Goal: Transaction & Acquisition: Purchase product/service

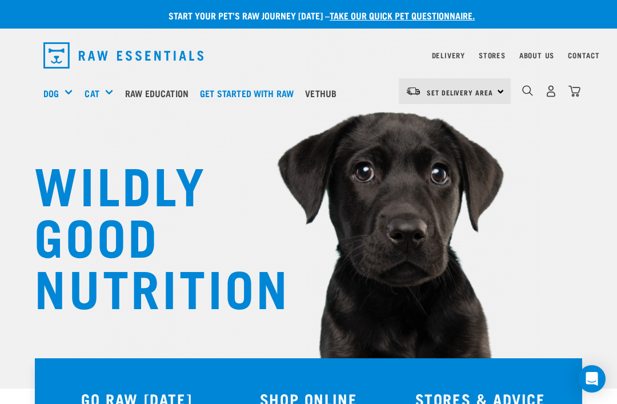
click at [545, 89] on img "dropdown navigation" at bounding box center [551, 91] width 12 height 12
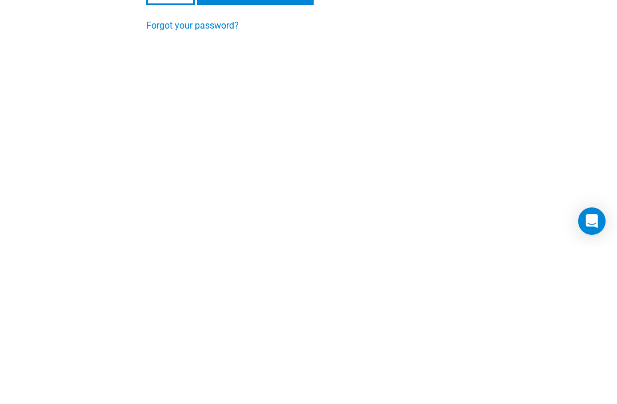
click at [171, 149] on input "Login" at bounding box center [170, 148] width 49 height 27
click at [174, 151] on input "Login" at bounding box center [170, 148] width 49 height 27
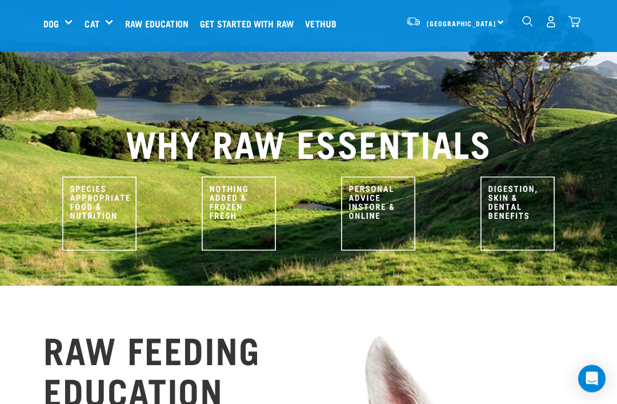
scroll to position [483, 0]
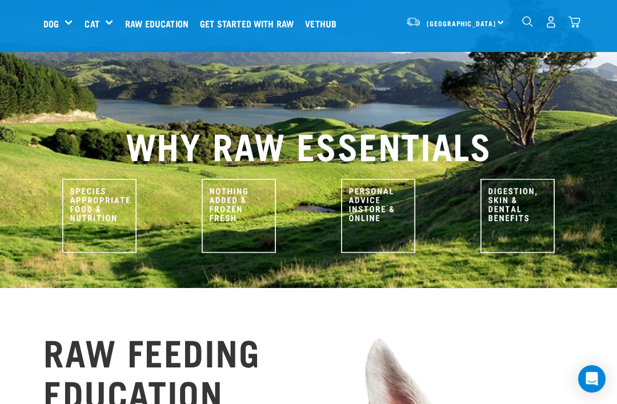
click at [0, 0] on h5 "Shop All Cat" at bounding box center [0, 0] width 0 height 0
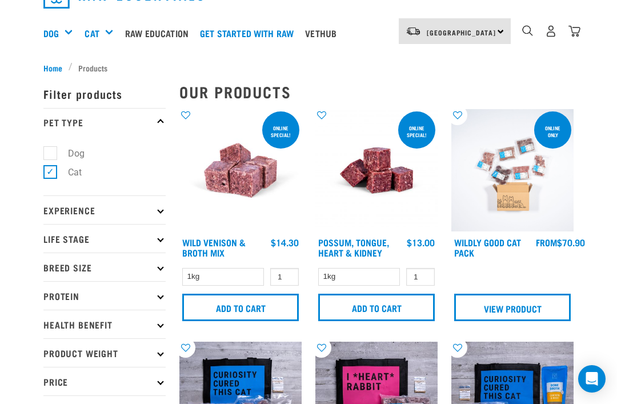
scroll to position [63, 0]
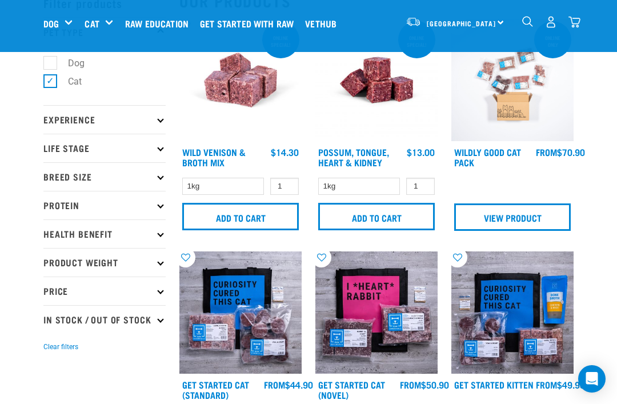
click at [502, 300] on img at bounding box center [512, 312] width 122 height 122
click at [494, 203] on link "View Product" at bounding box center [512, 216] width 117 height 27
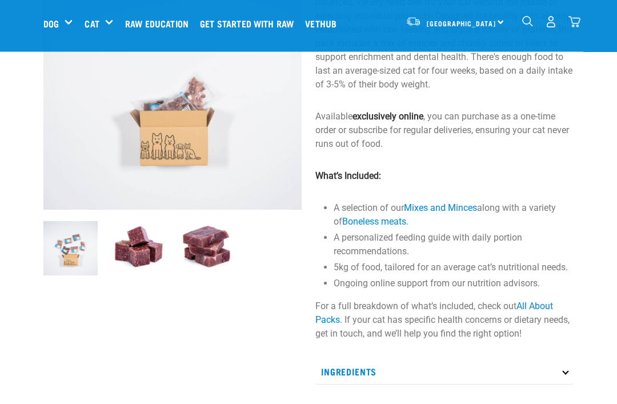
scroll to position [133, 0]
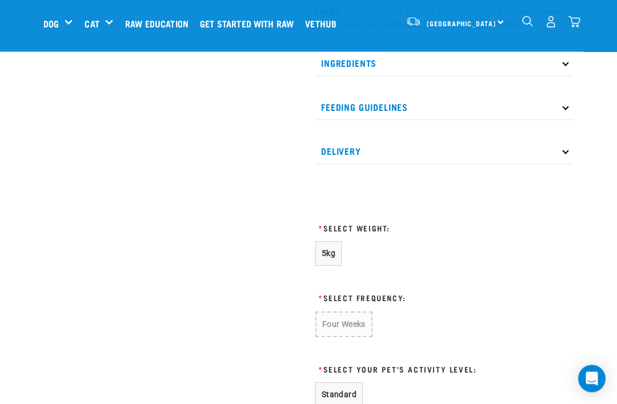
click at [328, 250] on span "5kg" at bounding box center [329, 253] width 14 height 9
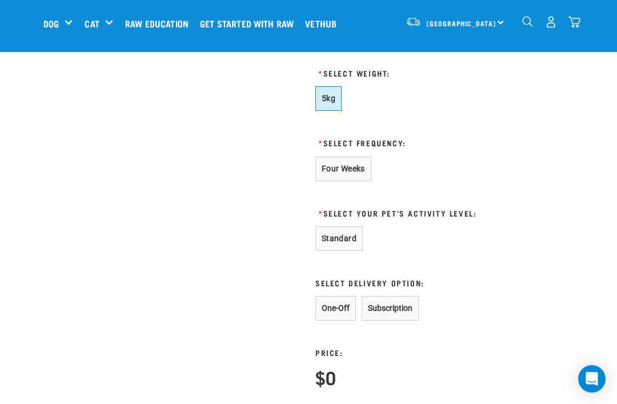
click at [327, 304] on button "One-Off" at bounding box center [335, 308] width 41 height 25
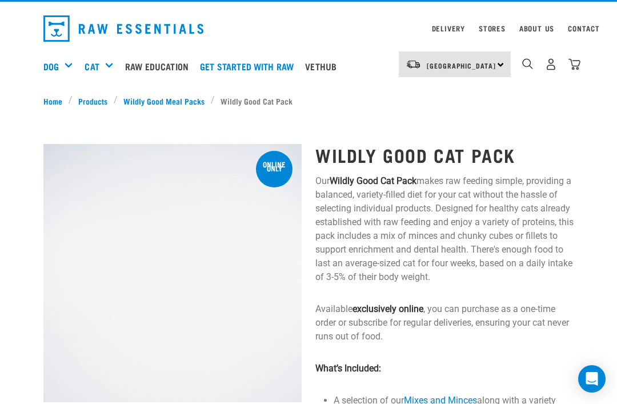
scroll to position [22, 0]
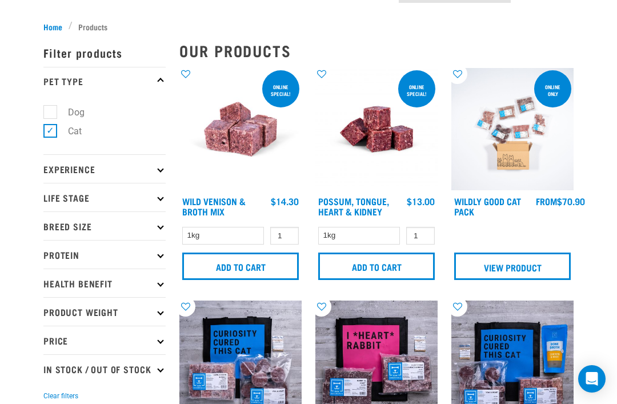
click at [504, 263] on link "View Product" at bounding box center [512, 265] width 117 height 27
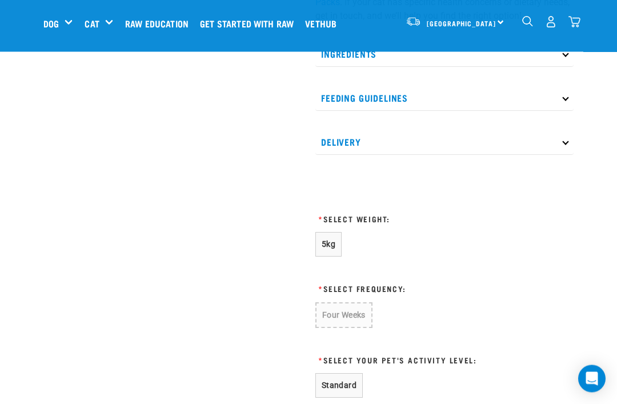
scroll to position [451, 0]
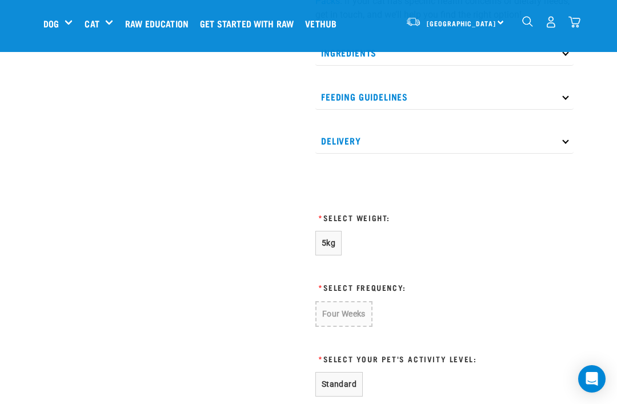
click at [327, 241] on span "5kg" at bounding box center [329, 242] width 14 height 9
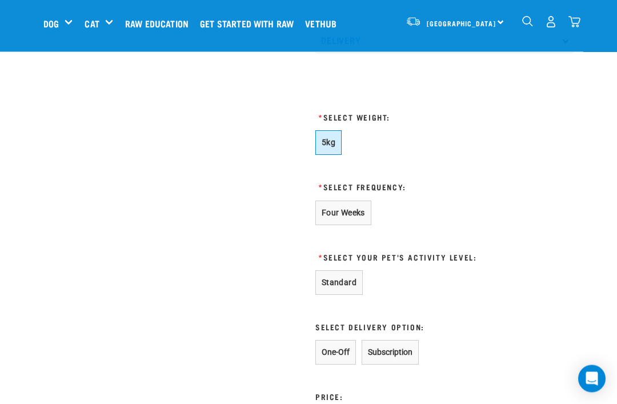
scroll to position [552, 0]
click at [334, 281] on button "Standard" at bounding box center [338, 282] width 47 height 25
click at [331, 350] on button "One-Off" at bounding box center [335, 351] width 41 height 25
click at [334, 350] on button "One-Off" at bounding box center [335, 351] width 41 height 25
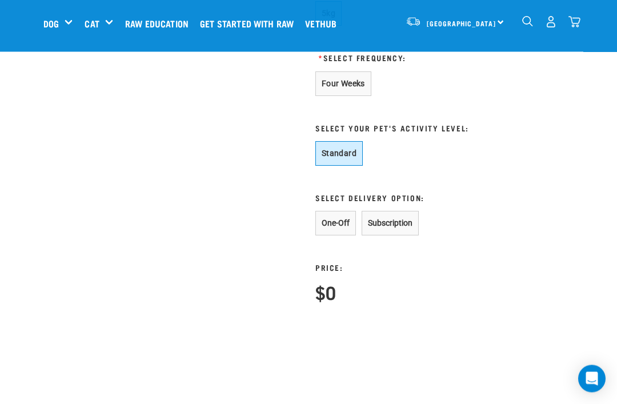
scroll to position [682, 0]
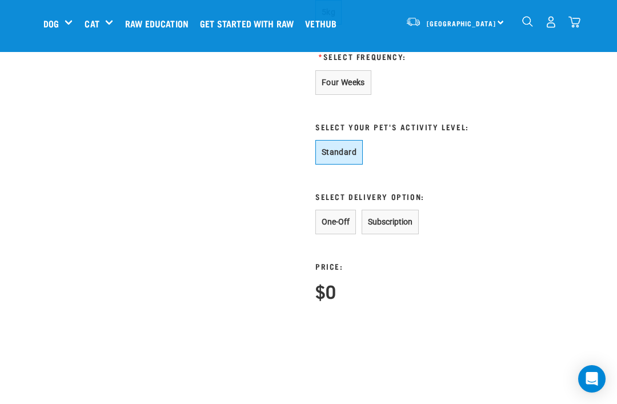
click at [336, 221] on button "One-Off" at bounding box center [335, 222] width 41 height 25
click at [333, 220] on button "One-Off" at bounding box center [335, 222] width 41 height 25
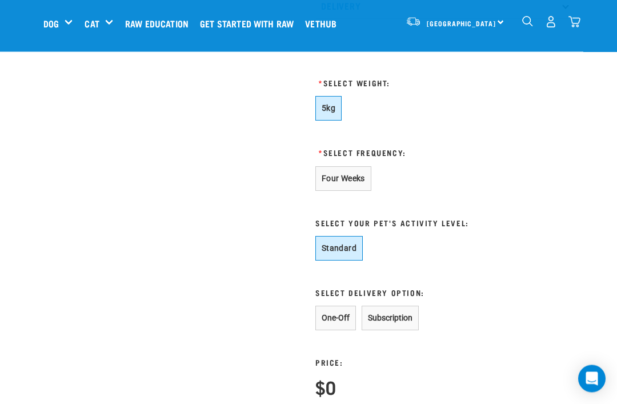
click at [339, 178] on button "Four Weeks" at bounding box center [343, 179] width 56 height 25
click at [332, 314] on button "One-Off" at bounding box center [335, 318] width 41 height 25
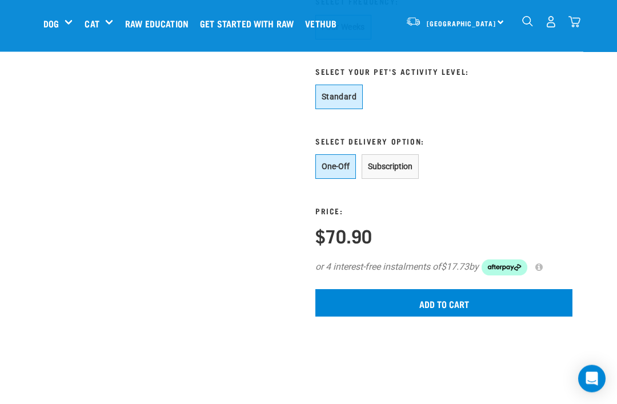
click at [415, 300] on input "Add to cart" at bounding box center [443, 303] width 257 height 27
click at [431, 299] on input "Add to cart" at bounding box center [443, 302] width 257 height 27
click at [442, 296] on input "Add to cart" at bounding box center [443, 302] width 257 height 27
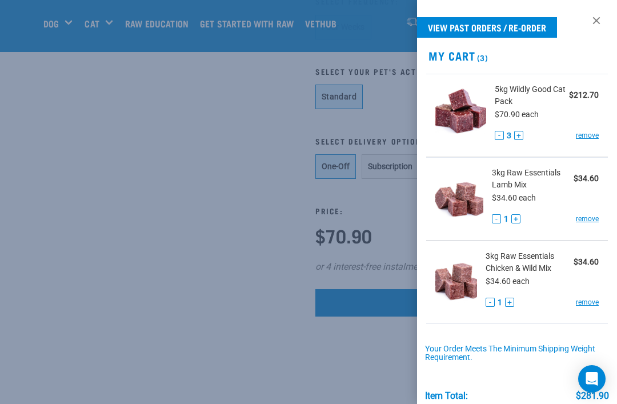
click at [495, 135] on button "-" at bounding box center [499, 135] width 9 height 9
click at [498, 135] on button "-" at bounding box center [499, 135] width 9 height 9
click at [585, 214] on link "remove" at bounding box center [587, 219] width 23 height 10
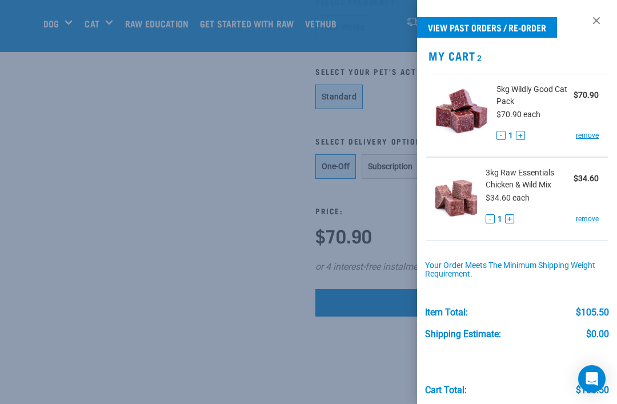
click at [584, 214] on link "remove" at bounding box center [587, 219] width 23 height 10
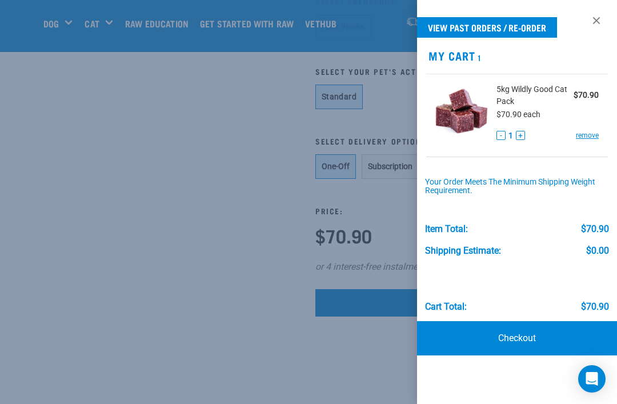
click at [514, 335] on link "Checkout" at bounding box center [517, 338] width 200 height 34
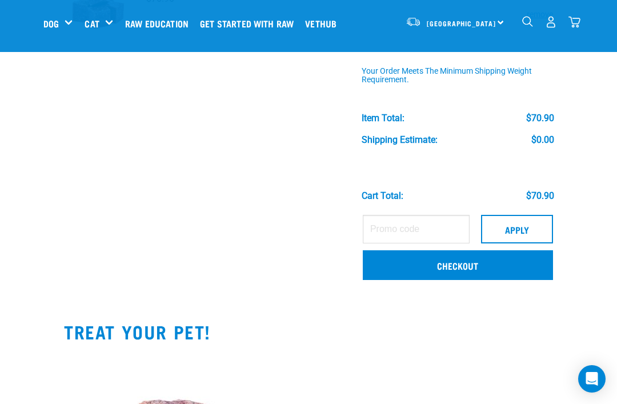
scroll to position [129, 0]
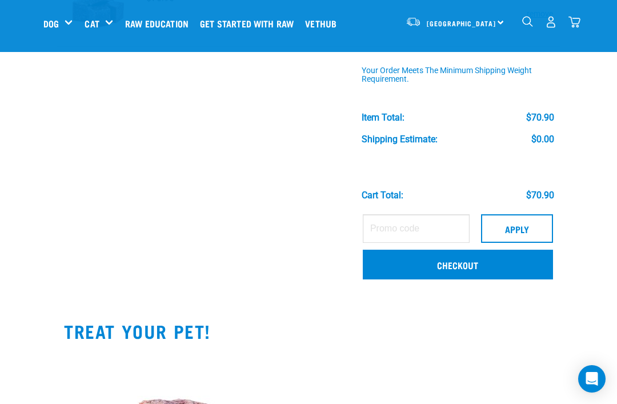
click at [450, 261] on link "Checkout" at bounding box center [458, 265] width 190 height 30
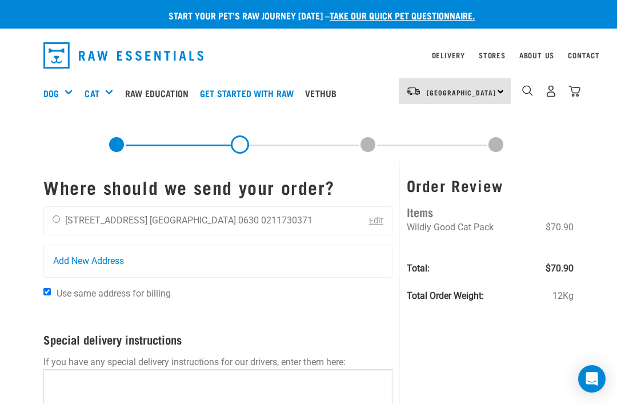
click at [60, 216] on input "radio" at bounding box center [56, 218] width 7 height 7
radio input "true"
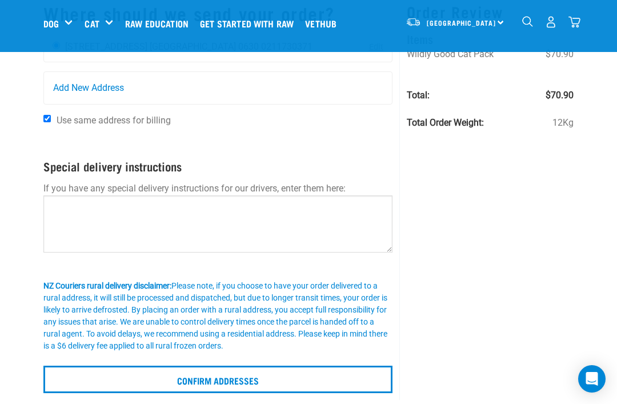
scroll to position [102, 0]
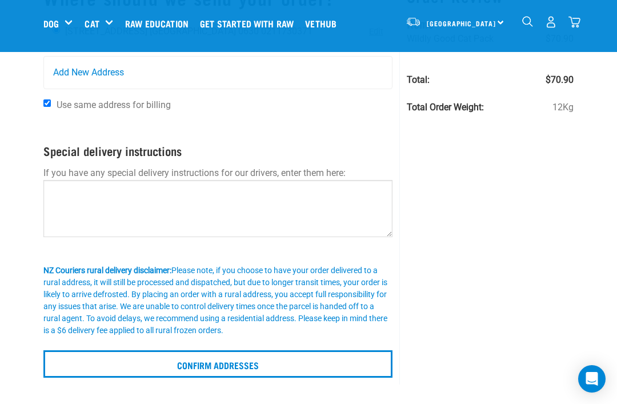
click at [214, 358] on input "Confirm addresses" at bounding box center [217, 363] width 349 height 27
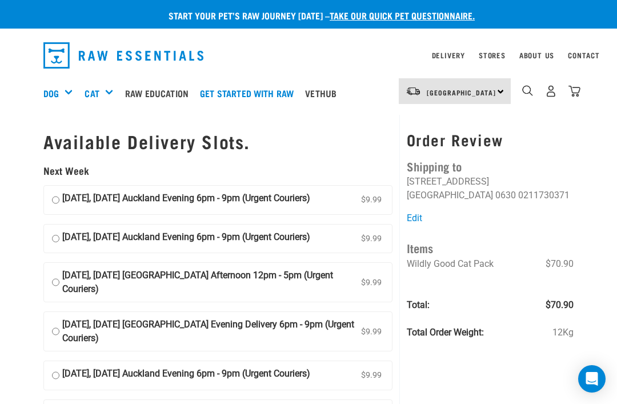
click at [47, 197] on label "18 August, Monday Auckland Evening 6pm - 9pm (Urgent Couriers) $9.99" at bounding box center [218, 200] width 348 height 29
click at [52, 197] on input "18 August, Monday Auckland Evening 6pm - 9pm (Urgent Couriers) $9.99" at bounding box center [55, 199] width 7 height 17
radio input "true"
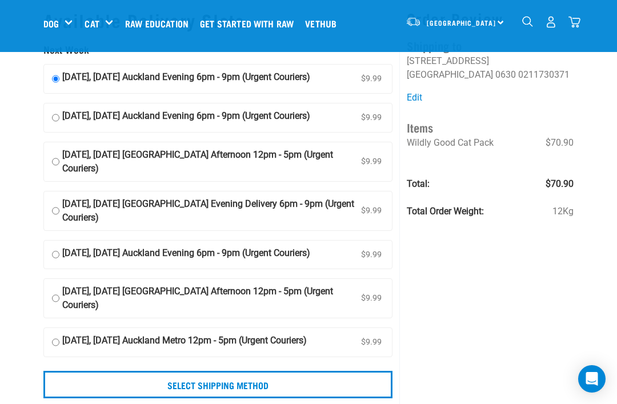
scroll to position [47, 0]
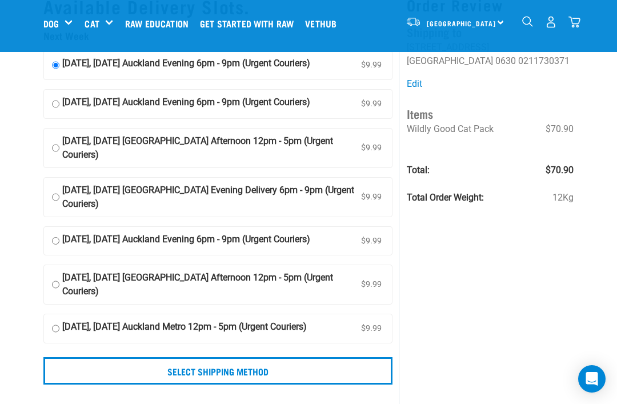
click at [210, 367] on input "Select Shipping Method" at bounding box center [217, 370] width 349 height 27
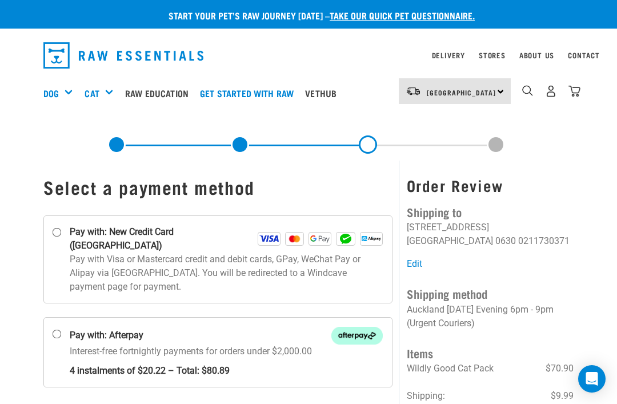
click at [59, 233] on input "Pay with: New Credit Card (Windcave)" at bounding box center [57, 232] width 9 height 9
radio input "true"
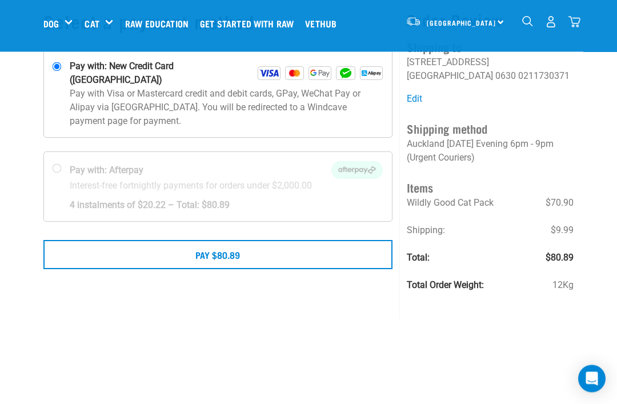
scroll to position [78, 0]
click at [225, 240] on button "Pay $80.89" at bounding box center [217, 254] width 349 height 29
